Goal: Navigation & Orientation: Go to known website

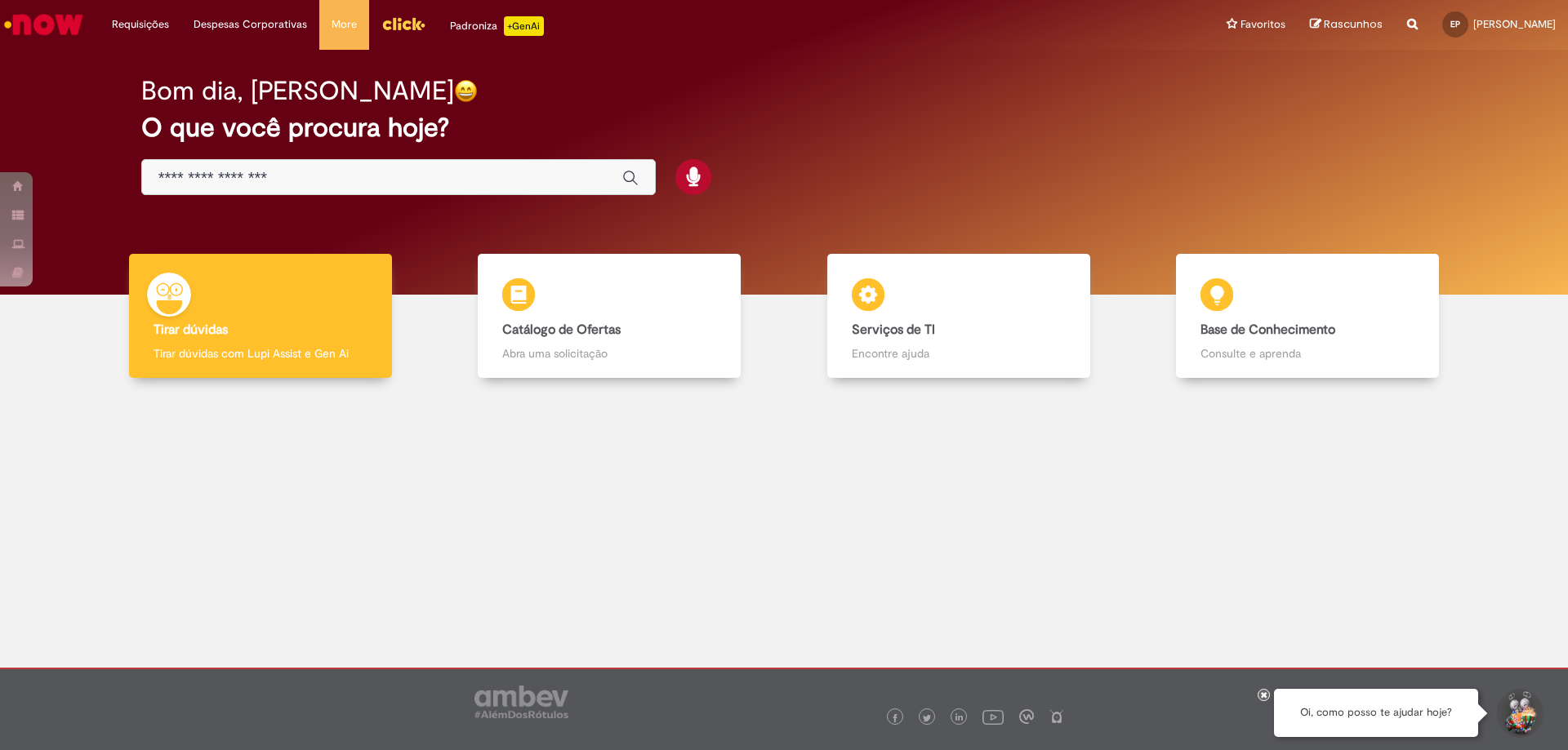
click at [737, 481] on div at bounding box center [784, 517] width 1543 height 255
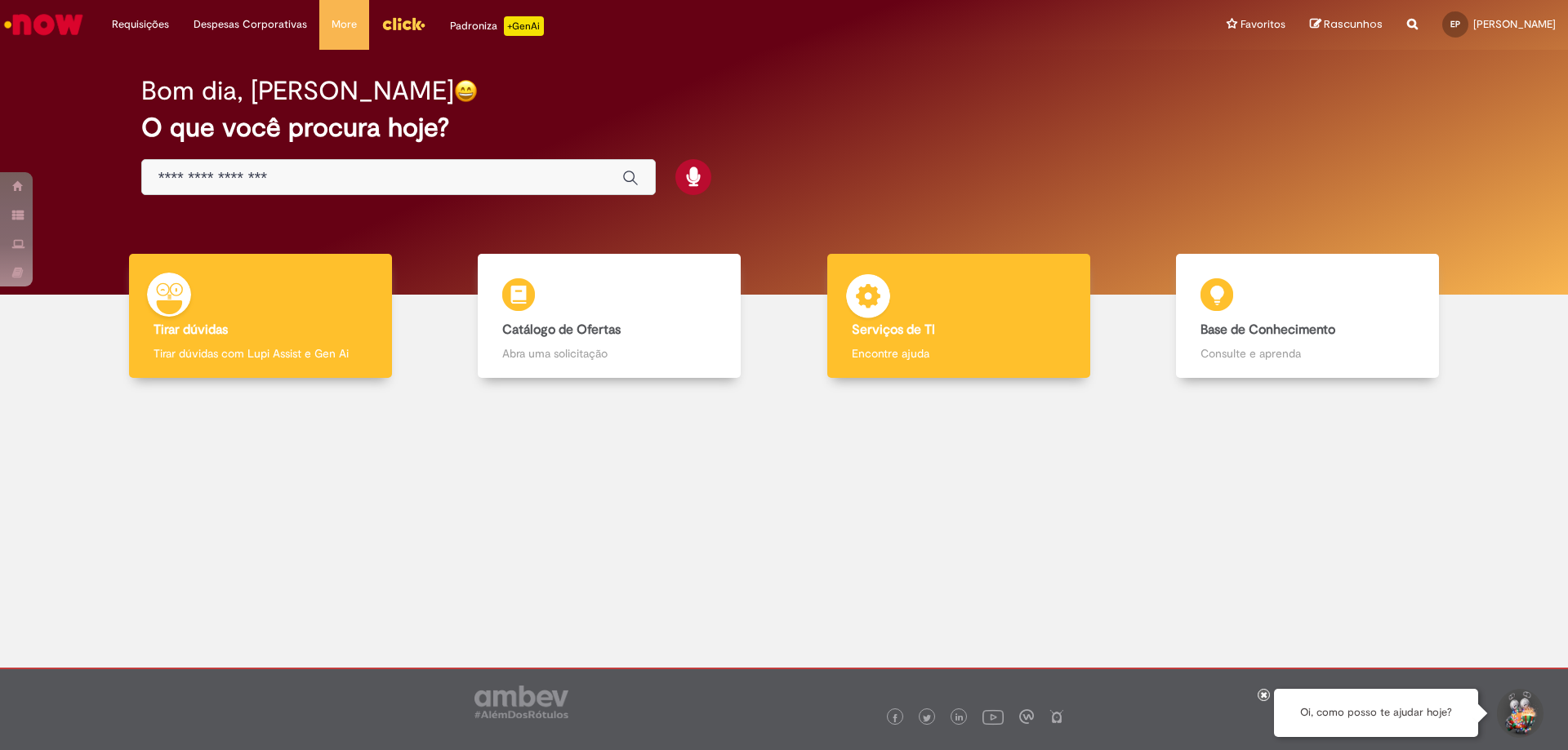
click at [937, 337] on h4 "Serviços de TI" at bounding box center [959, 330] width 214 height 15
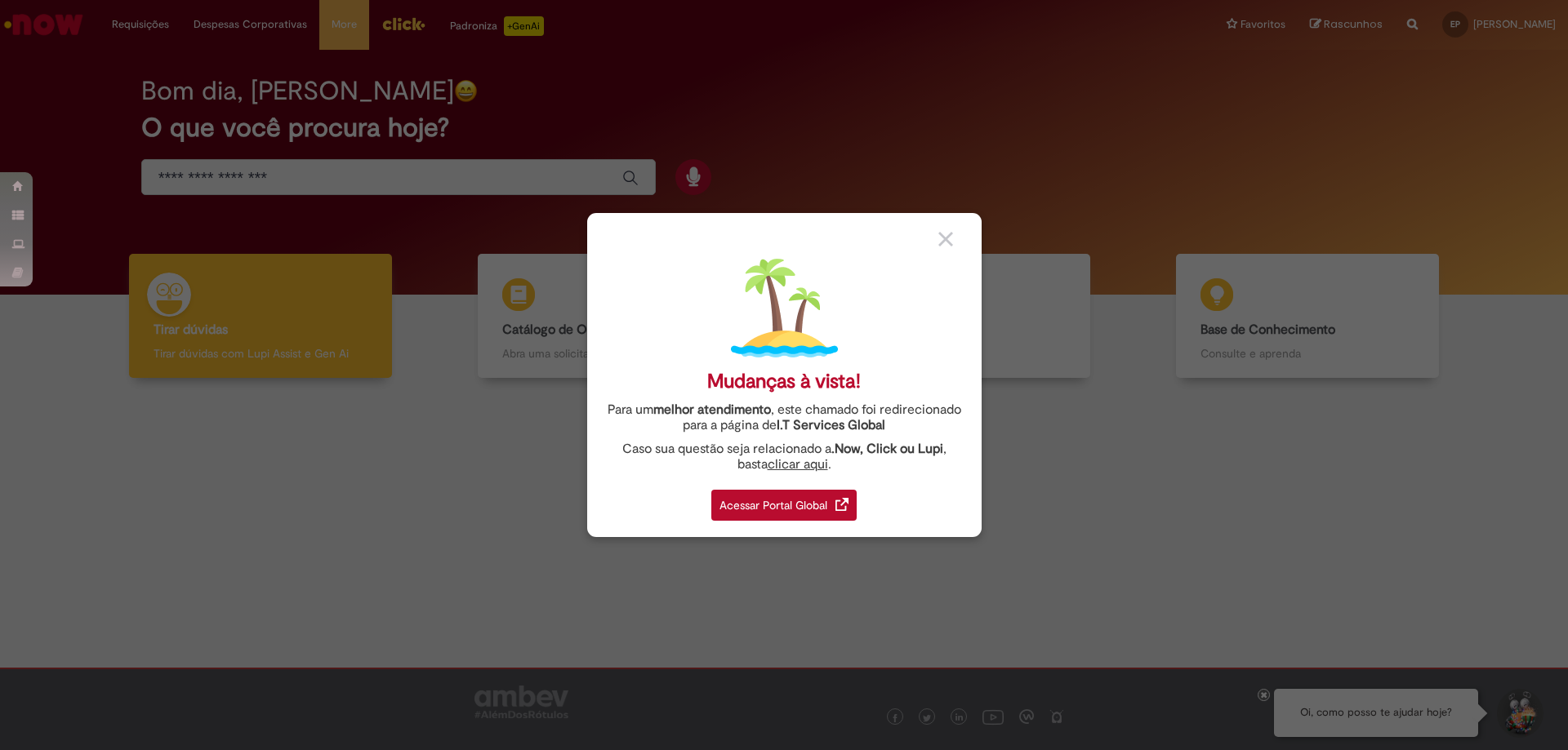
click at [806, 506] on div "Acessar Portal Global" at bounding box center [784, 505] width 145 height 31
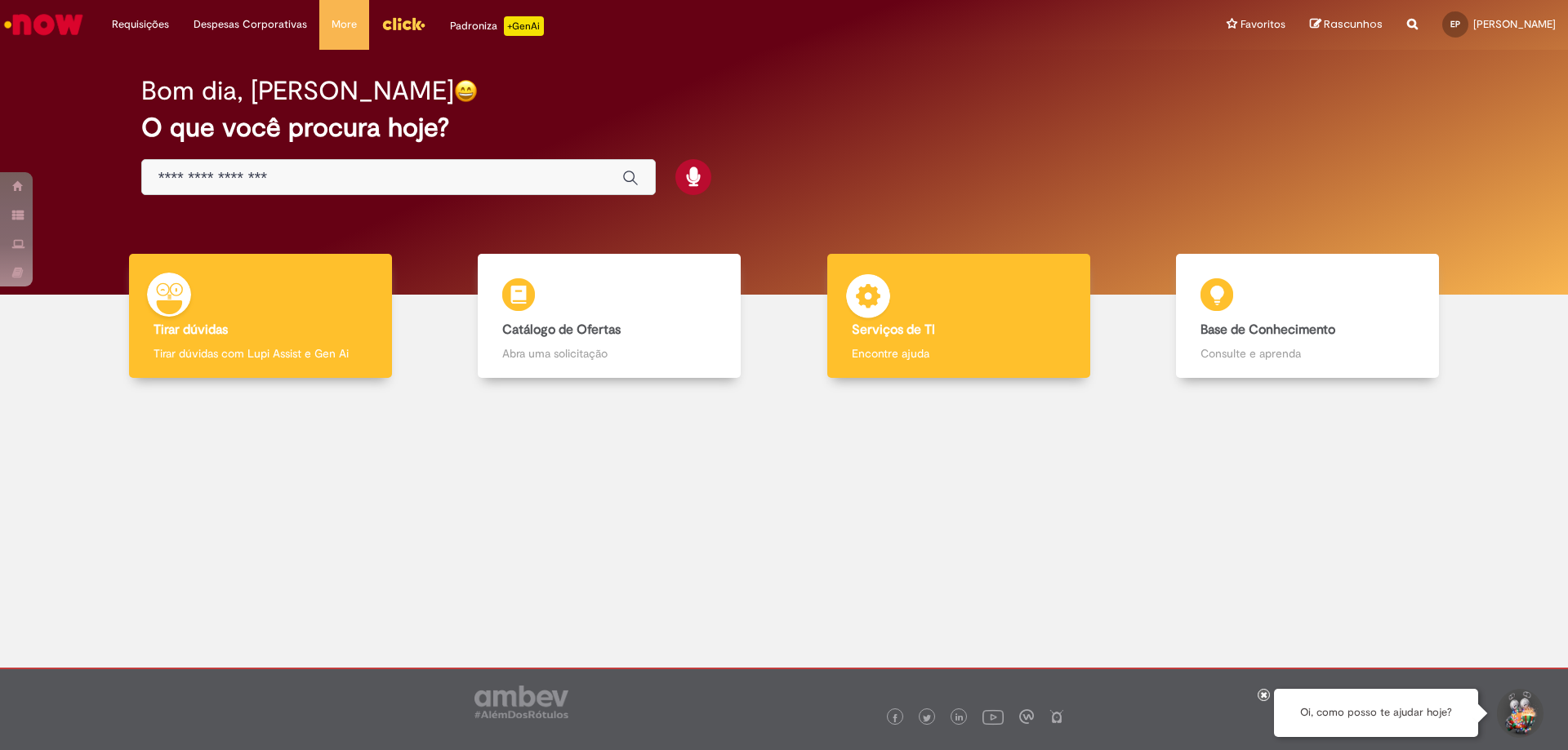
click at [881, 329] on b "Serviços de TI" at bounding box center [893, 329] width 83 height 17
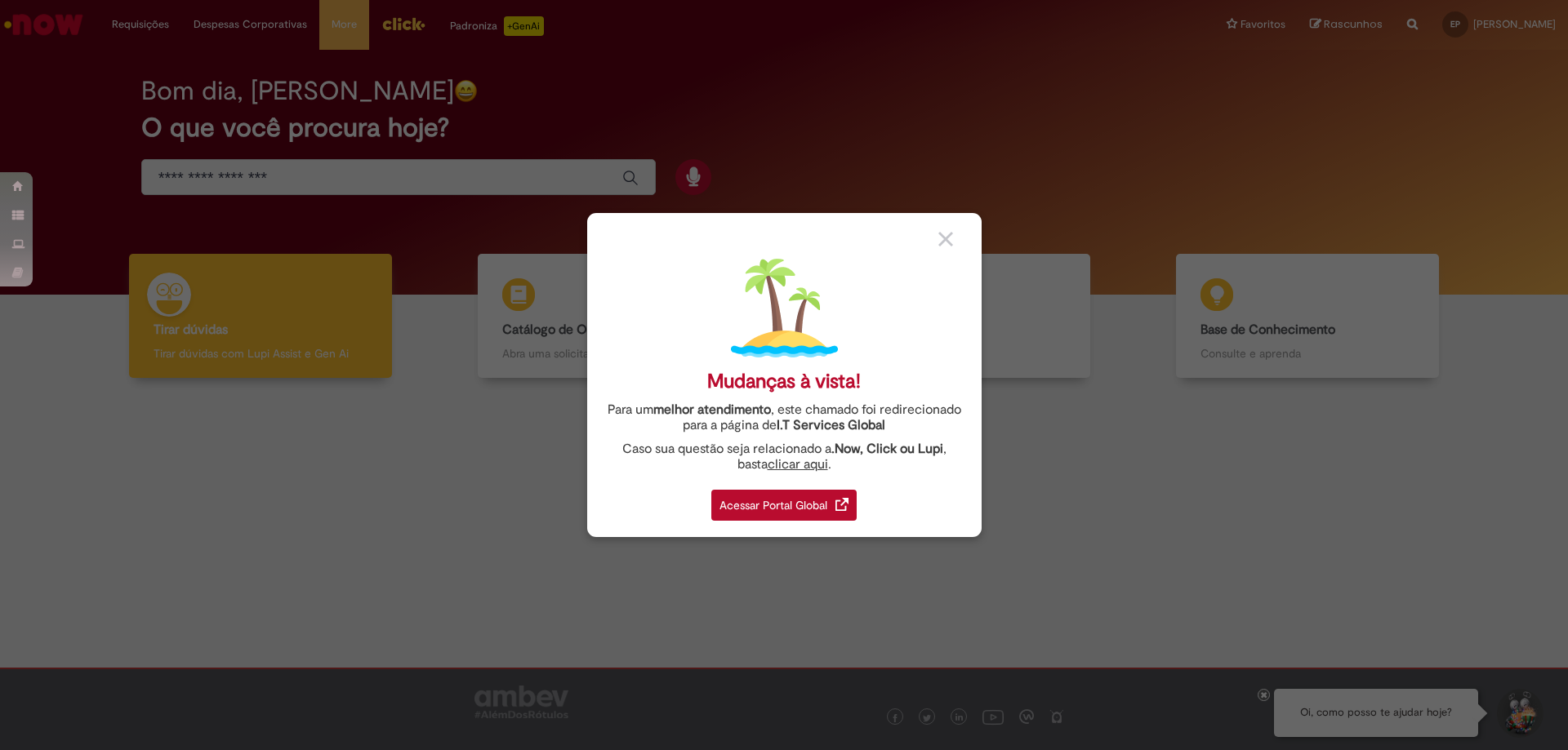
click at [812, 503] on div "Acessar Portal Global" at bounding box center [784, 505] width 145 height 31
